Goal: Transaction & Acquisition: Subscribe to service/newsletter

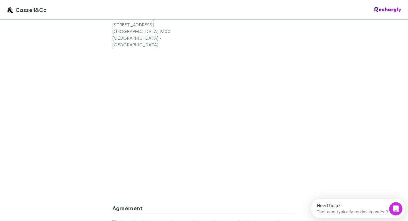
scroll to position [485, 0]
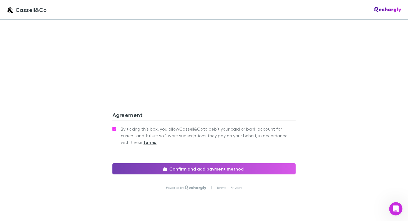
click at [188, 163] on button "Confirm and add payment method" at bounding box center [203, 168] width 183 height 11
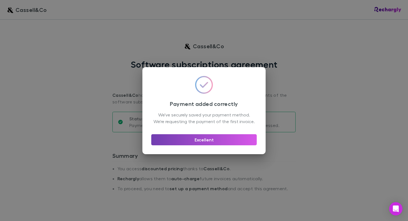
click at [210, 143] on button "Excellent" at bounding box center [203, 139] width 105 height 11
